Goal: Transaction & Acquisition: Purchase product/service

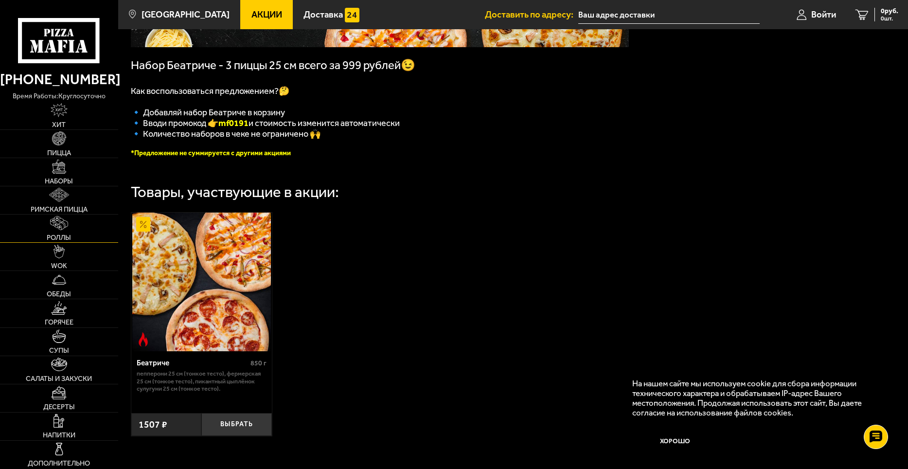
scroll to position [97, 0]
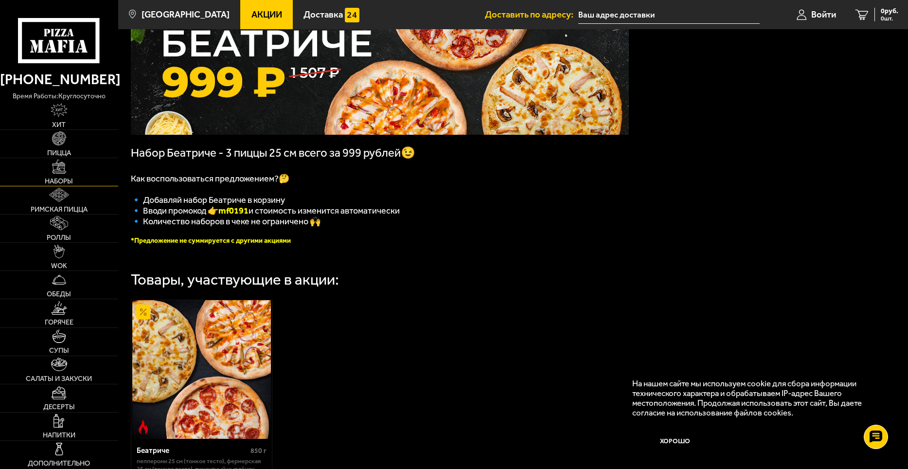
click at [56, 170] on img at bounding box center [59, 166] width 14 height 14
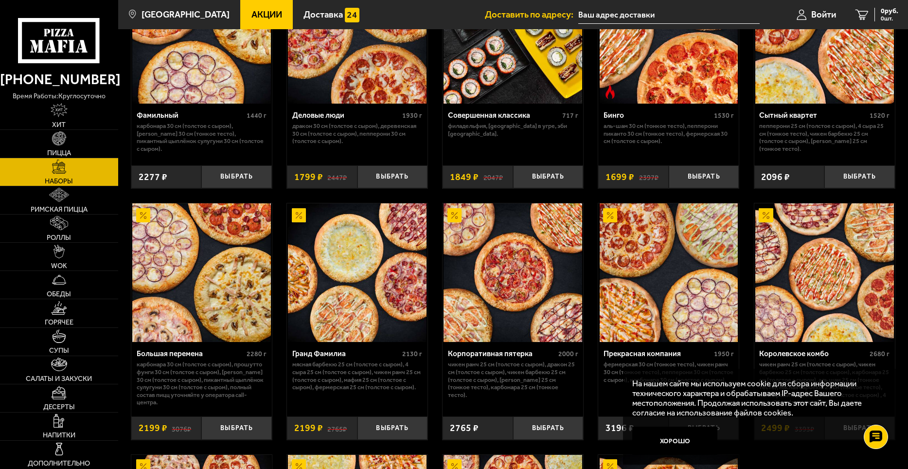
scroll to position [991, 0]
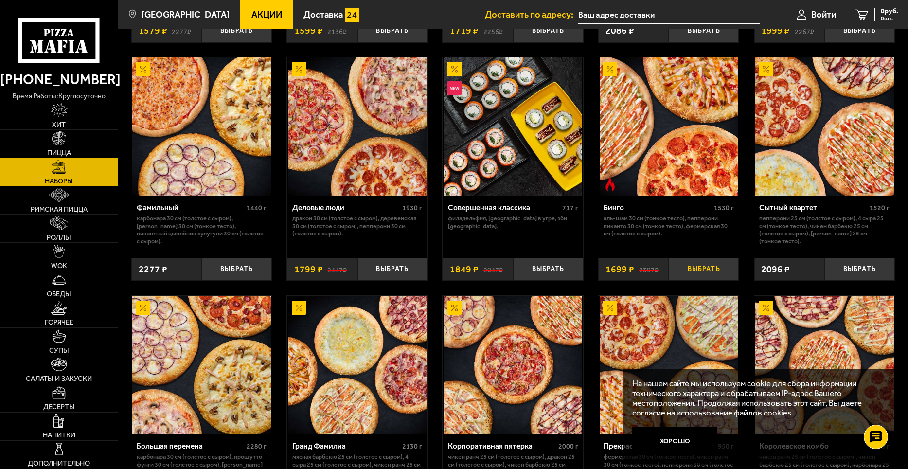
click at [701, 272] on button "Выбрать" at bounding box center [704, 269] width 71 height 23
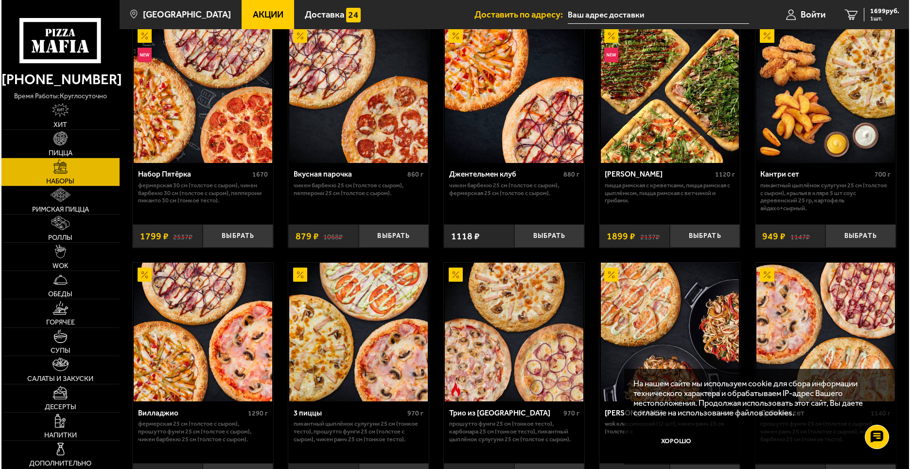
scroll to position [0, 0]
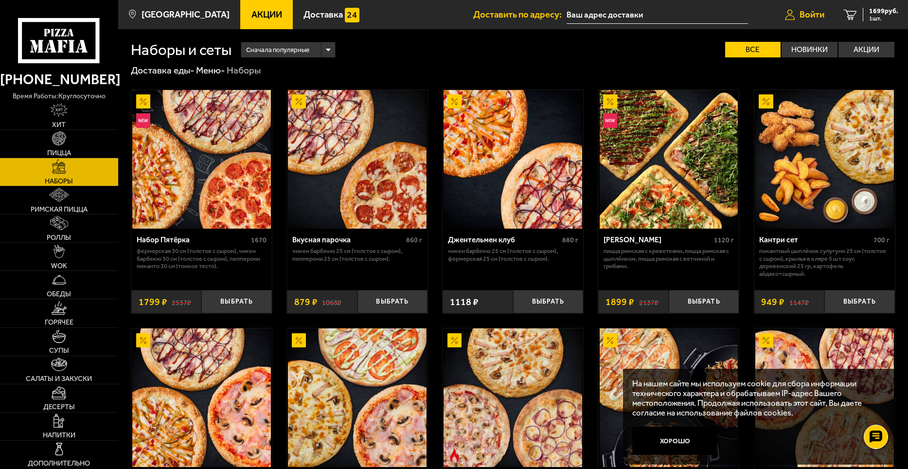
click at [804, 11] on span "Войти" at bounding box center [811, 14] width 25 height 9
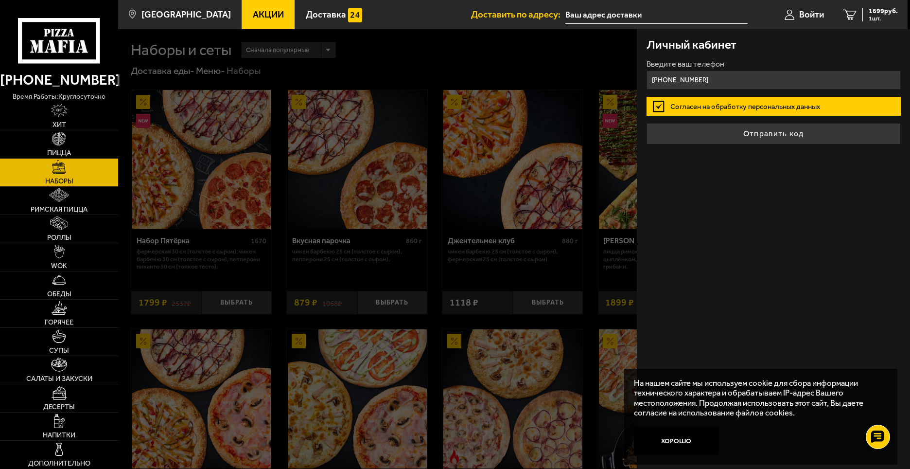
type input "[PHONE_NUMBER]"
click at [654, 102] on label "Согласен на обработку персональных данных" at bounding box center [774, 106] width 254 height 19
click at [0, 0] on input "Согласен на обработку персональных данных" at bounding box center [0, 0] width 0 height 0
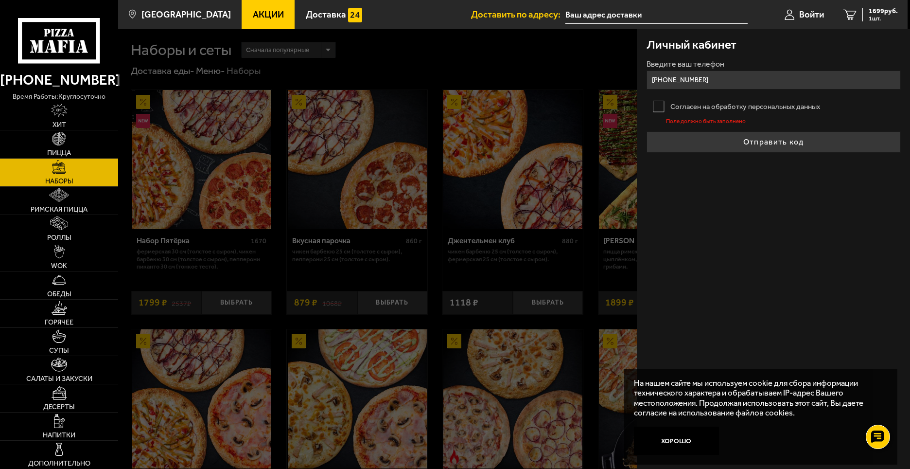
click at [658, 106] on label "Согласен на обработку персональных данных" at bounding box center [774, 106] width 254 height 19
click at [0, 0] on input "Согласен на обработку персональных данных" at bounding box center [0, 0] width 0 height 0
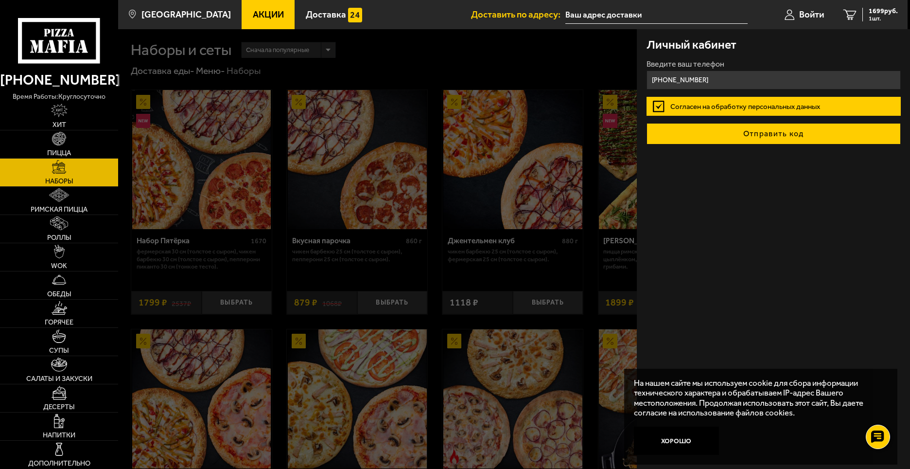
click at [717, 135] on button "Отправить код" at bounding box center [774, 133] width 254 height 21
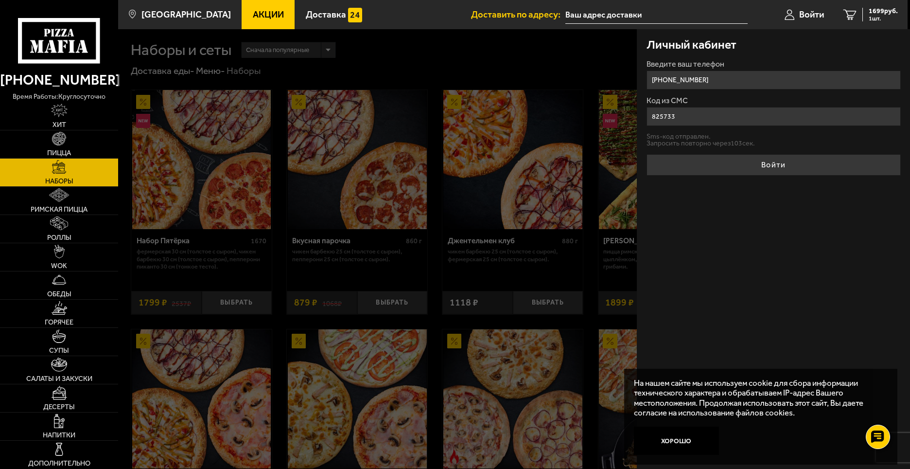
click at [647, 154] on button "Войти" at bounding box center [774, 164] width 254 height 21
type input "852733"
click at [647, 154] on button "Войти" at bounding box center [774, 164] width 254 height 21
click at [738, 118] on input "852733" at bounding box center [774, 116] width 254 height 19
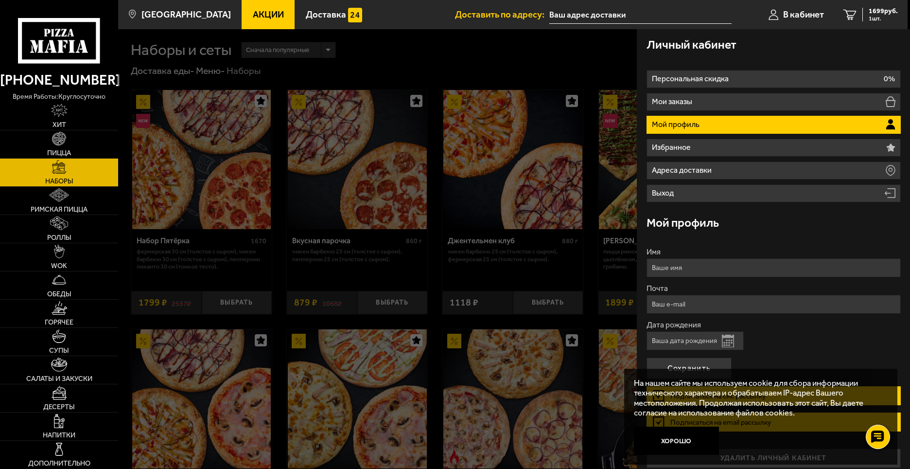
scroll to position [9, 0]
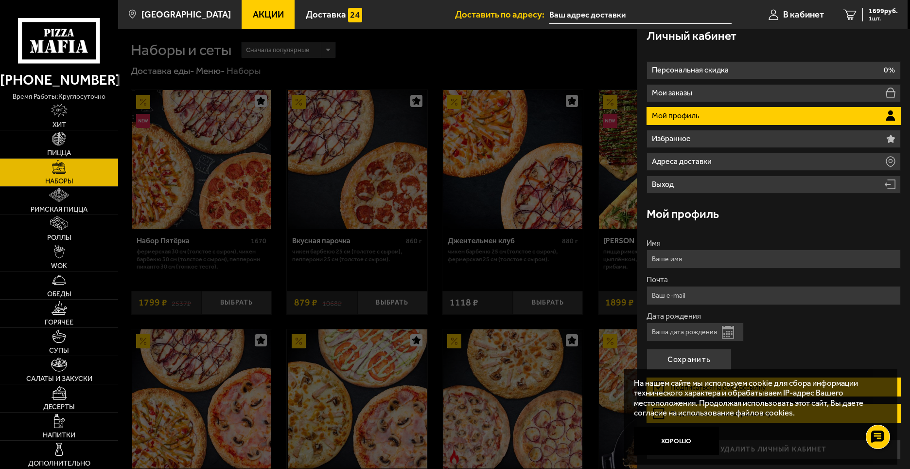
click at [748, 257] on input "Имя" at bounding box center [774, 258] width 254 height 19
type input "[PERSON_NAME]"
type input "[EMAIL_ADDRESS][DOMAIN_NAME]"
click at [729, 336] on button "Открыть календарь" at bounding box center [728, 332] width 12 height 13
click at [808, 325] on div "Дата рождения Открыть календарь" at bounding box center [774, 326] width 254 height 29
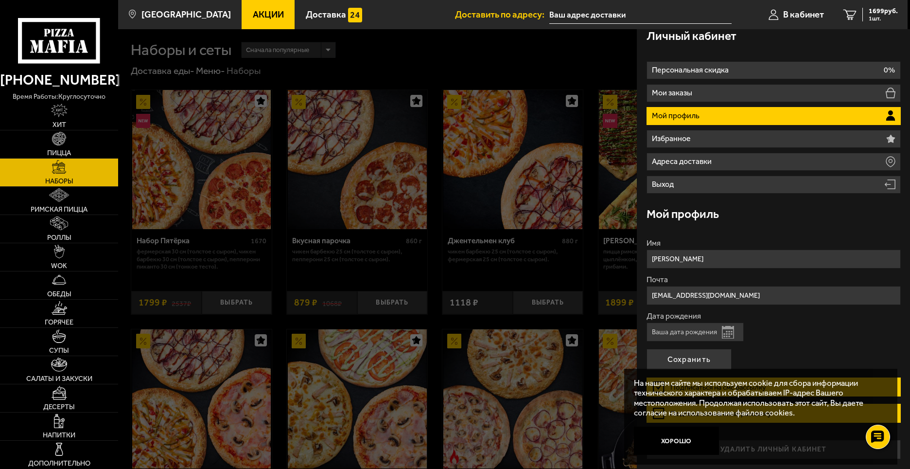
click at [698, 332] on input "Дата рождения" at bounding box center [695, 331] width 97 height 19
click at [685, 440] on button "Хорошо" at bounding box center [677, 440] width 86 height 29
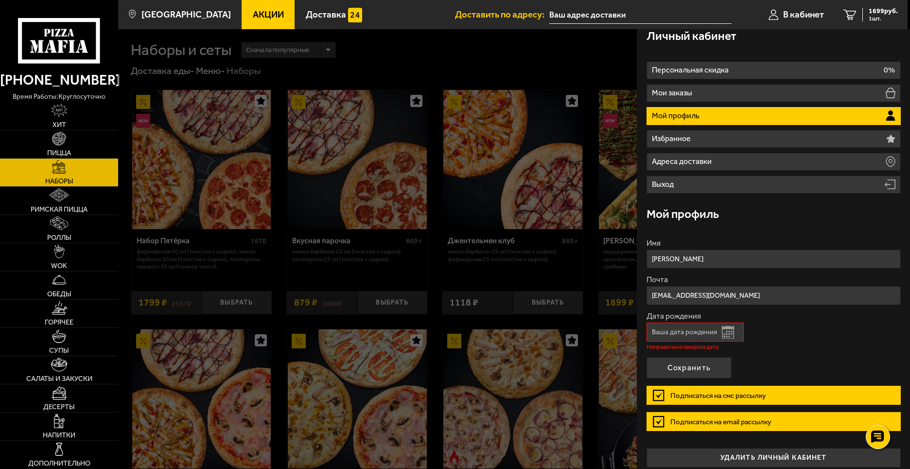
click at [732, 337] on button "Открыть календарь" at bounding box center [728, 332] width 12 height 13
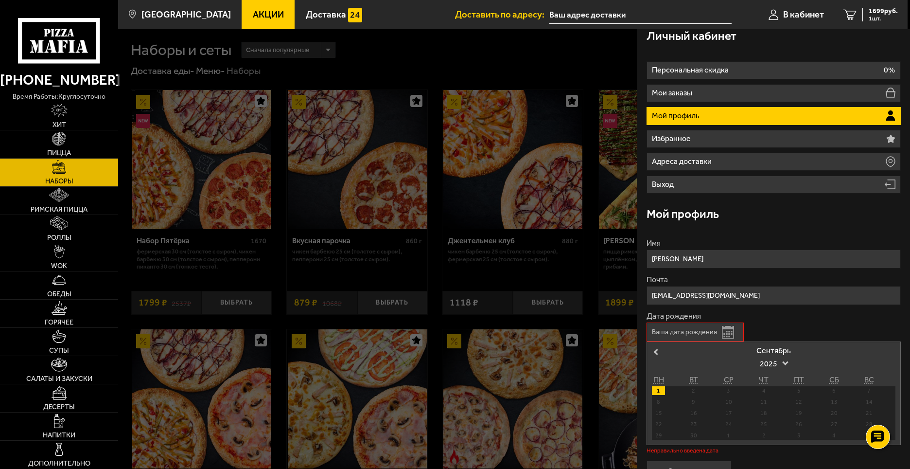
click at [662, 389] on div "1" at bounding box center [658, 390] width 13 height 9
type input "[DATE]"
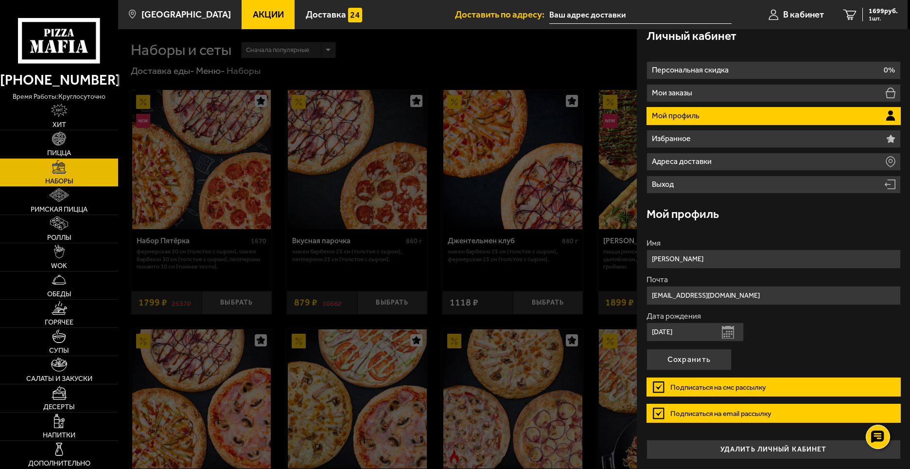
click at [660, 389] on label "Подписаться на смс рассылку" at bounding box center [774, 386] width 254 height 19
click at [0, 0] on input "Подписаться на смс рассылку" at bounding box center [0, 0] width 0 height 0
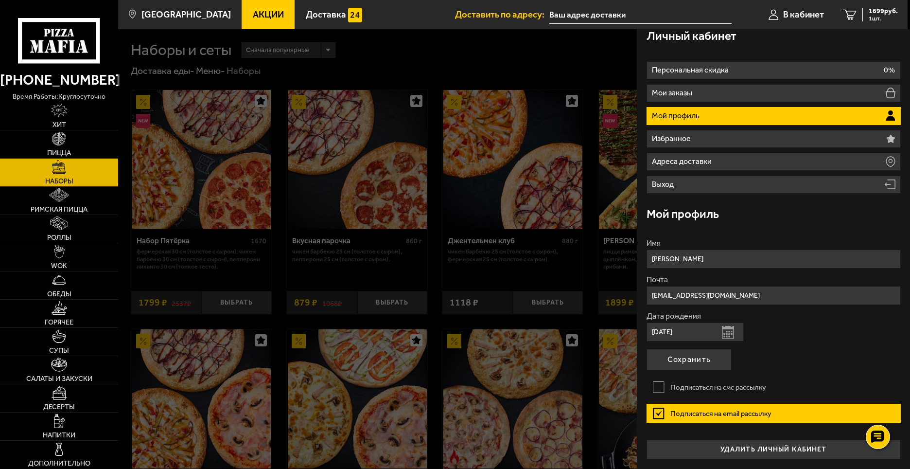
click at [659, 415] on label "Подписаться на email рассылку" at bounding box center [774, 413] width 254 height 19
click at [0, 0] on input "Подписаться на email рассылку" at bounding box center [0, 0] width 0 height 0
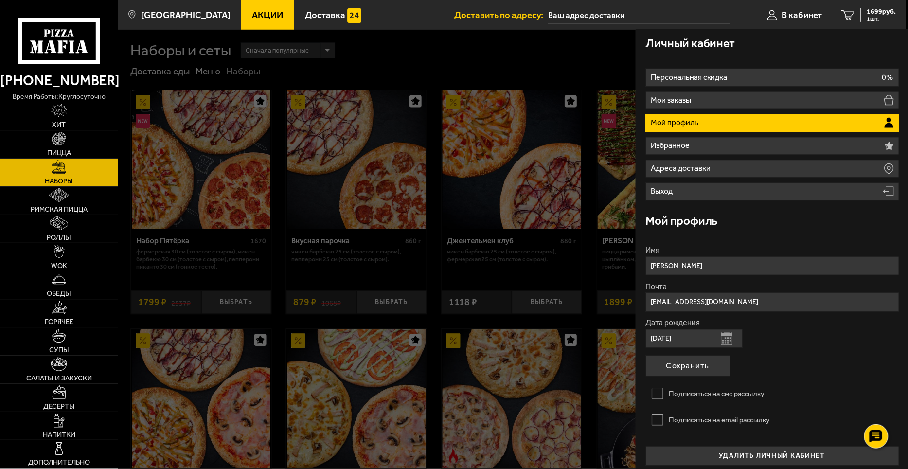
scroll to position [0, 0]
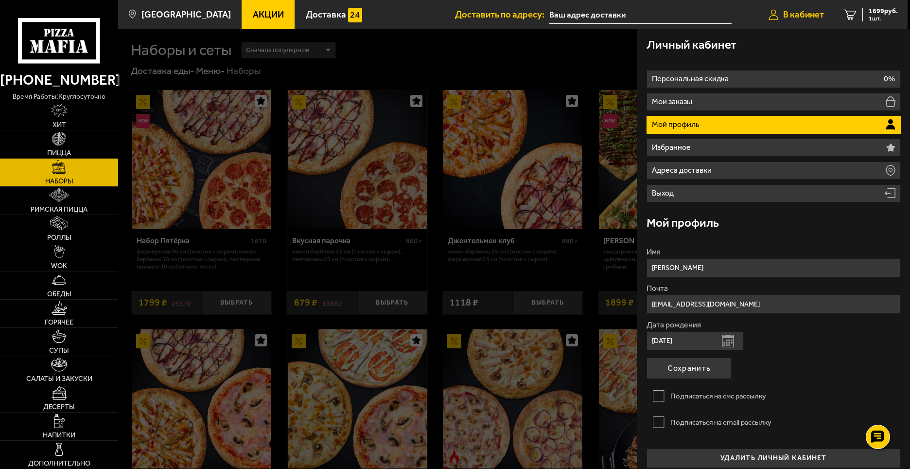
click at [795, 11] on span "В кабинет" at bounding box center [803, 14] width 41 height 9
click at [807, 13] on span "В кабинет" at bounding box center [803, 14] width 41 height 9
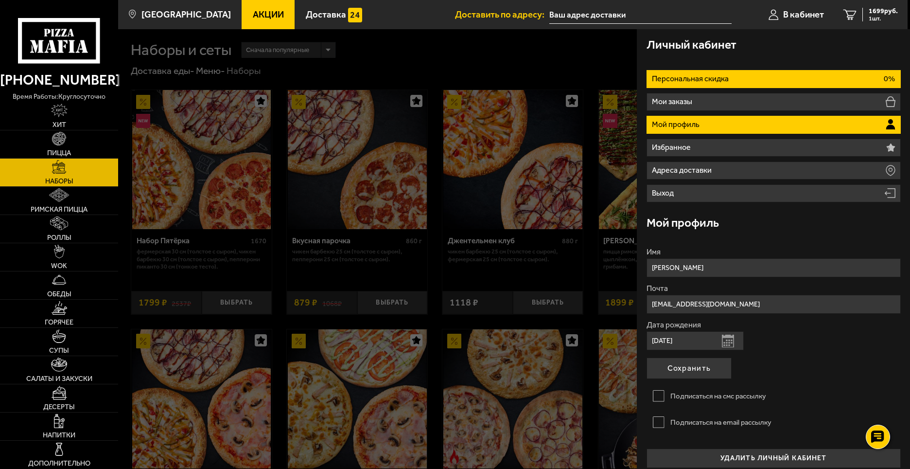
click at [852, 72] on li "Персональная скидка 0%" at bounding box center [774, 79] width 254 height 18
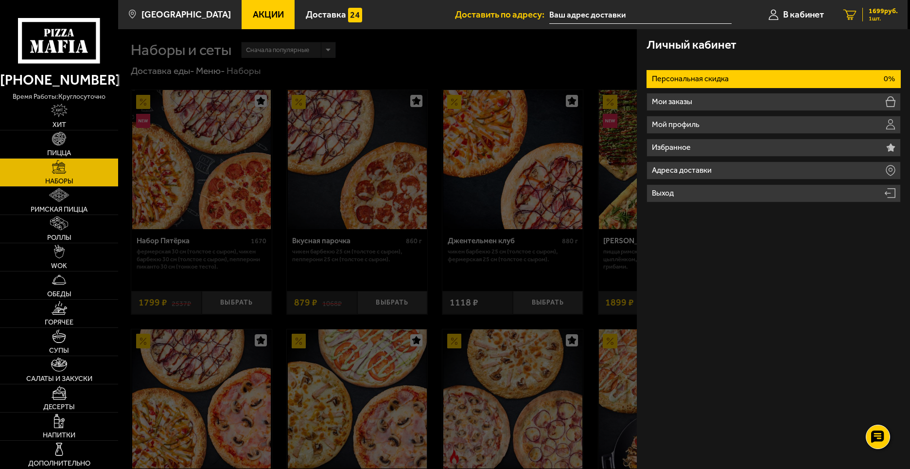
click at [848, 11] on icon "1" at bounding box center [850, 14] width 13 height 11
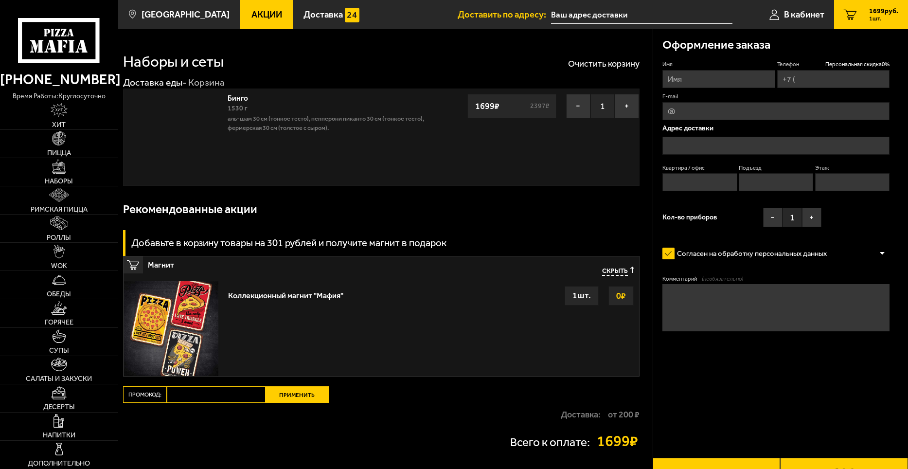
type input "[PHONE_NUMBER]"
